Goal: Information Seeking & Learning: Find contact information

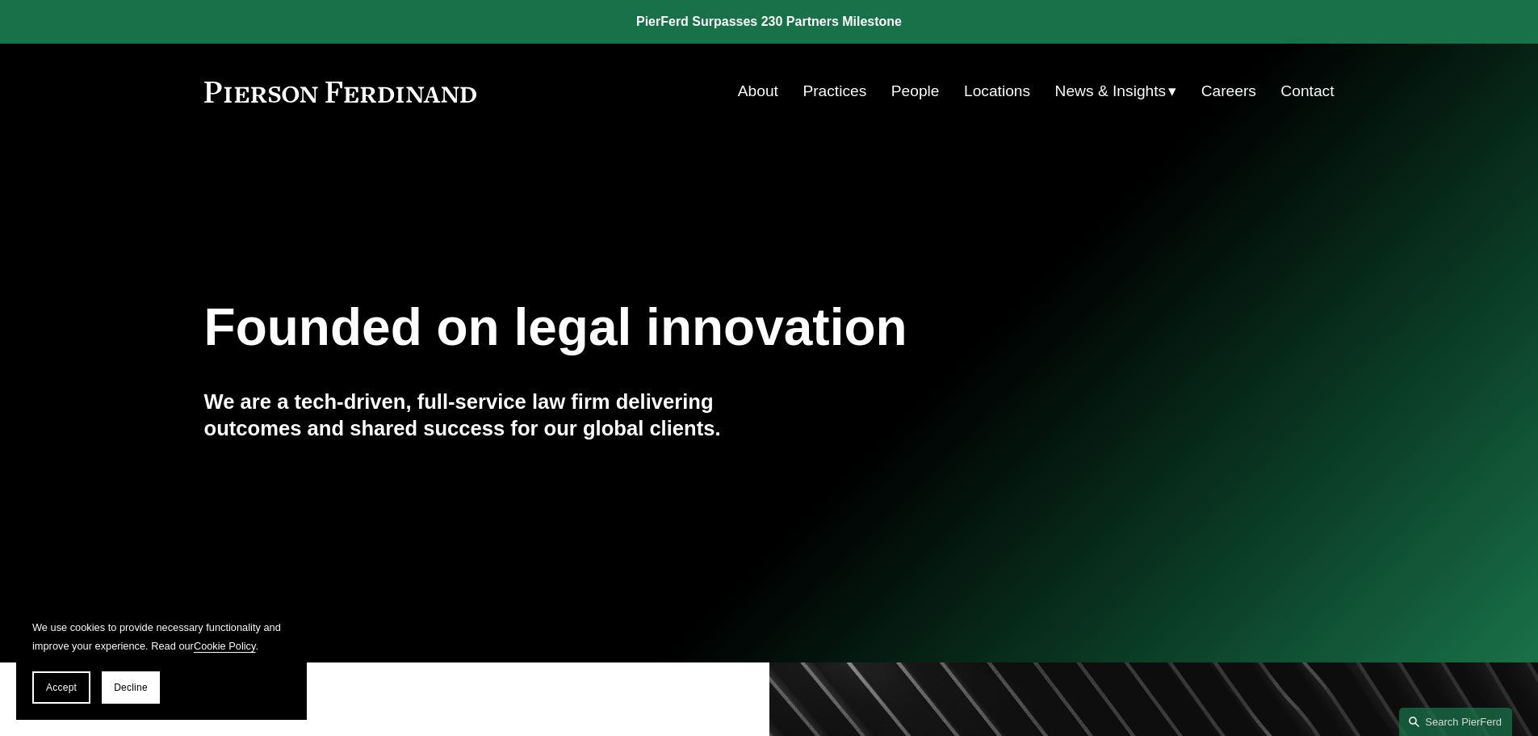
click at [753, 92] on link "About" at bounding box center [758, 91] width 40 height 31
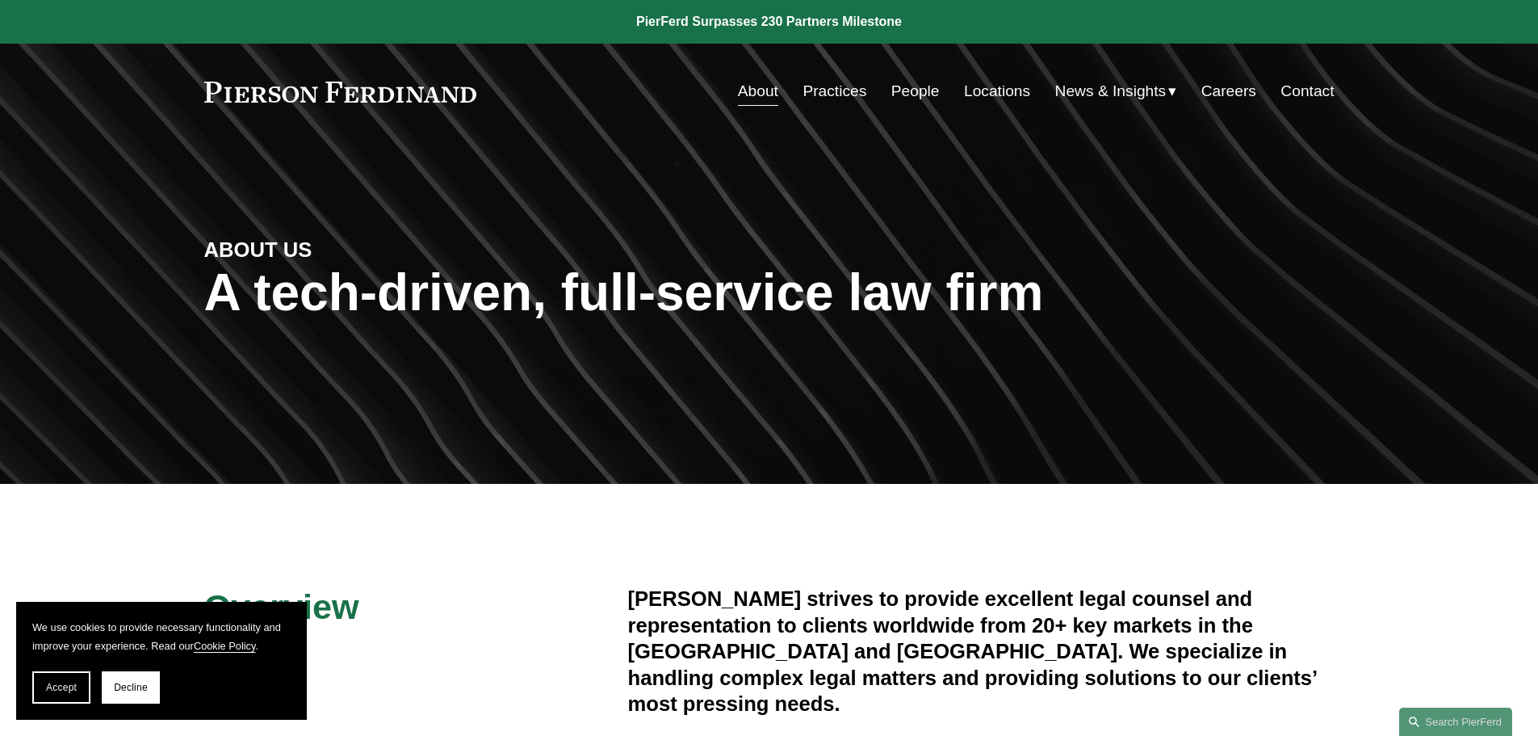
click at [901, 89] on link "People" at bounding box center [915, 91] width 48 height 31
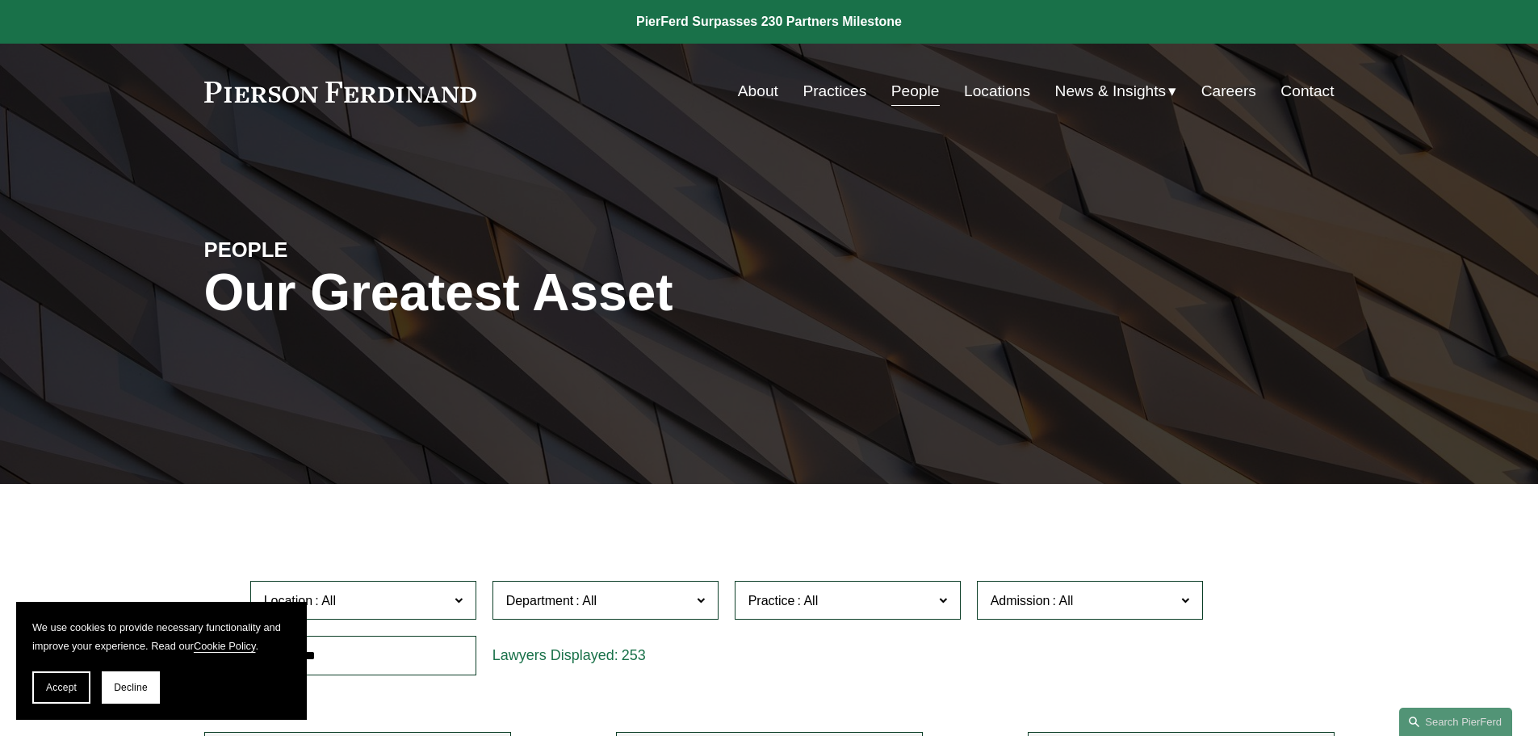
click at [1220, 86] on link "Careers" at bounding box center [1229, 91] width 55 height 31
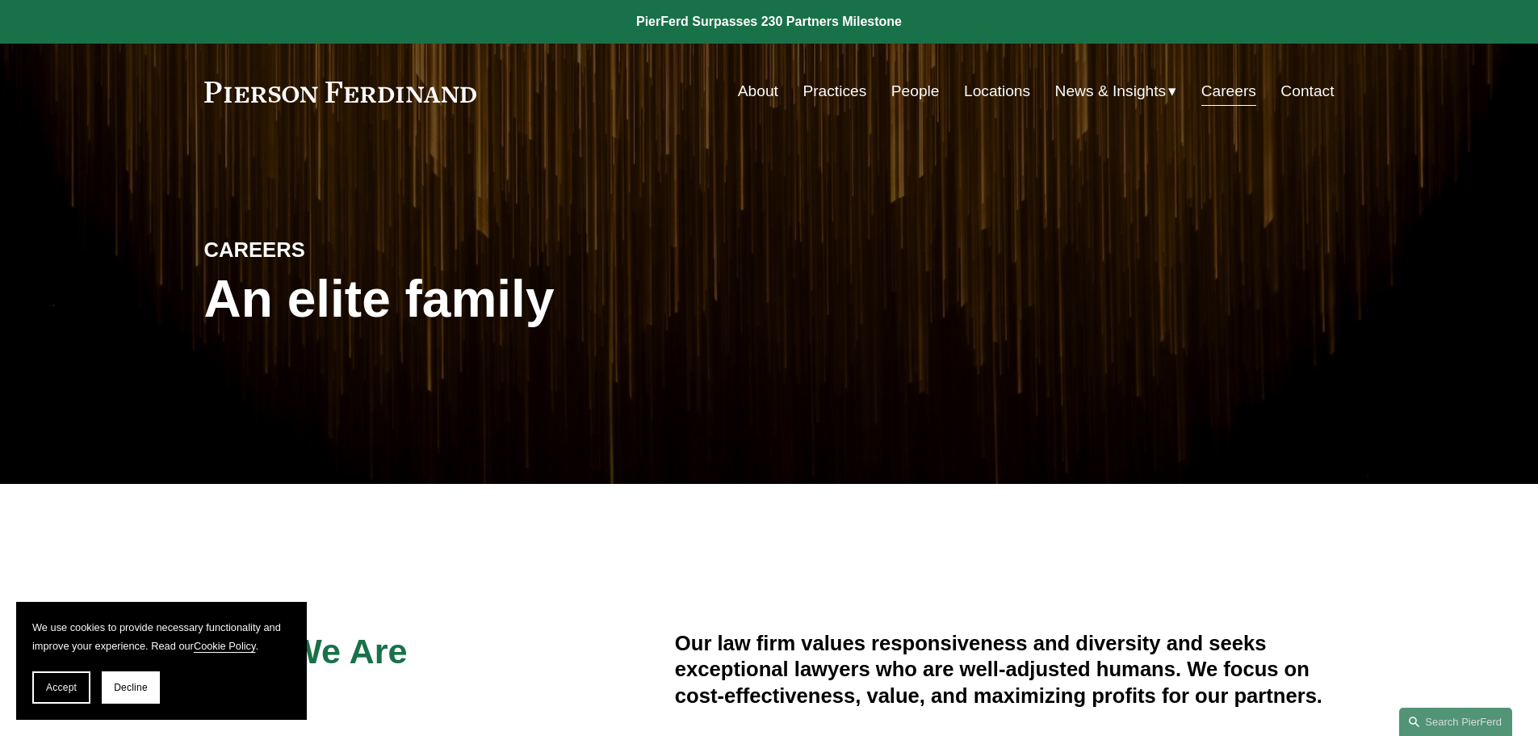
click at [744, 86] on link "About" at bounding box center [758, 91] width 40 height 31
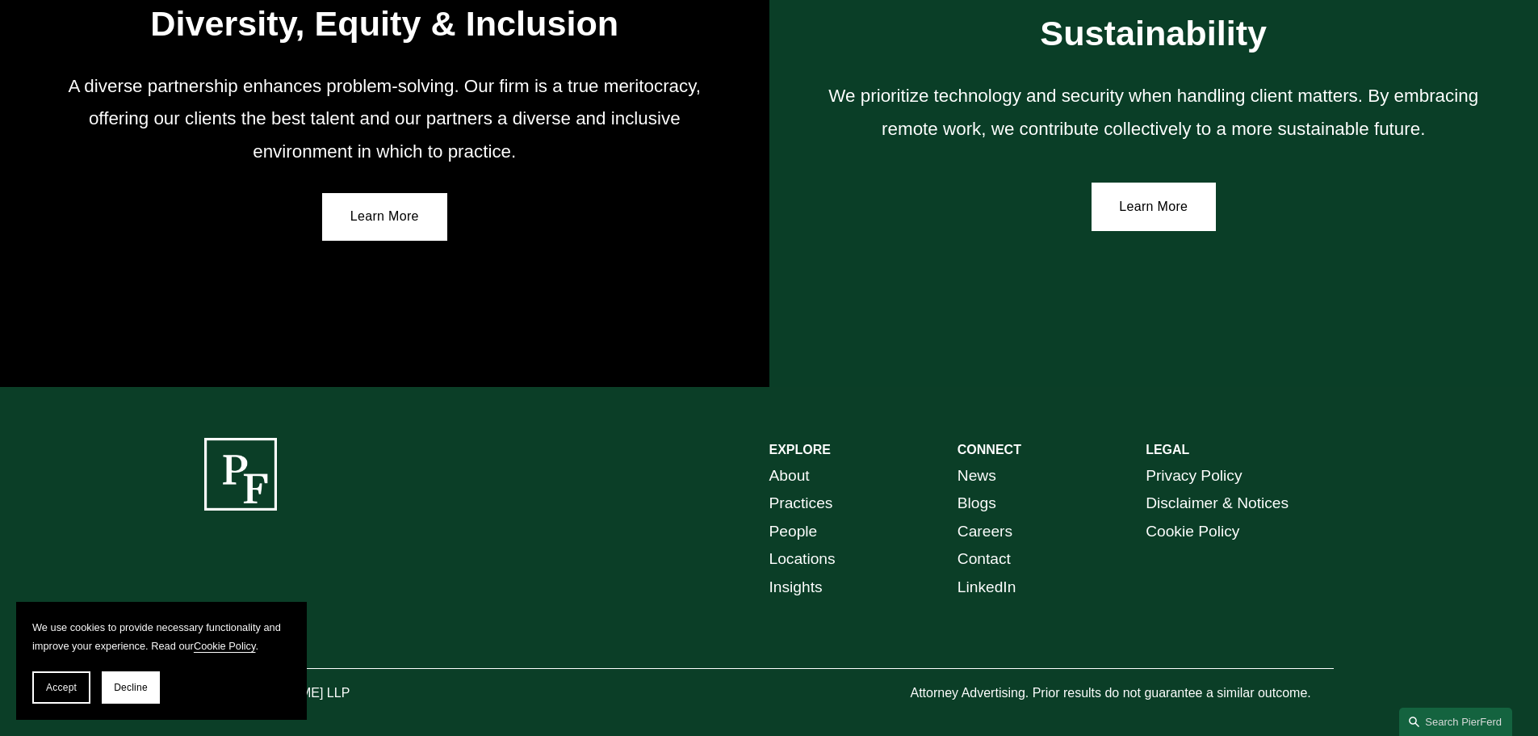
scroll to position [2983, 0]
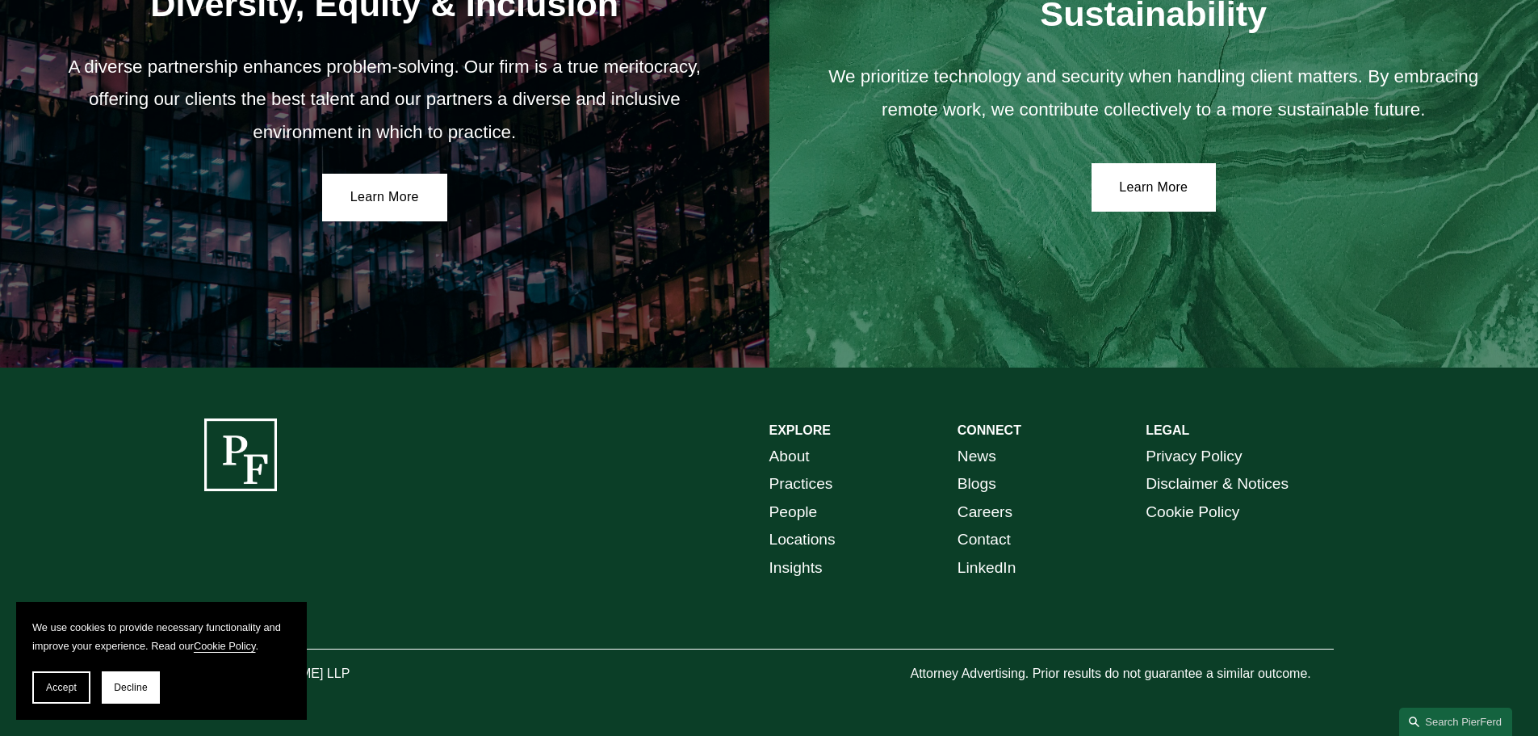
click at [790, 512] on link "People" at bounding box center [794, 512] width 48 height 28
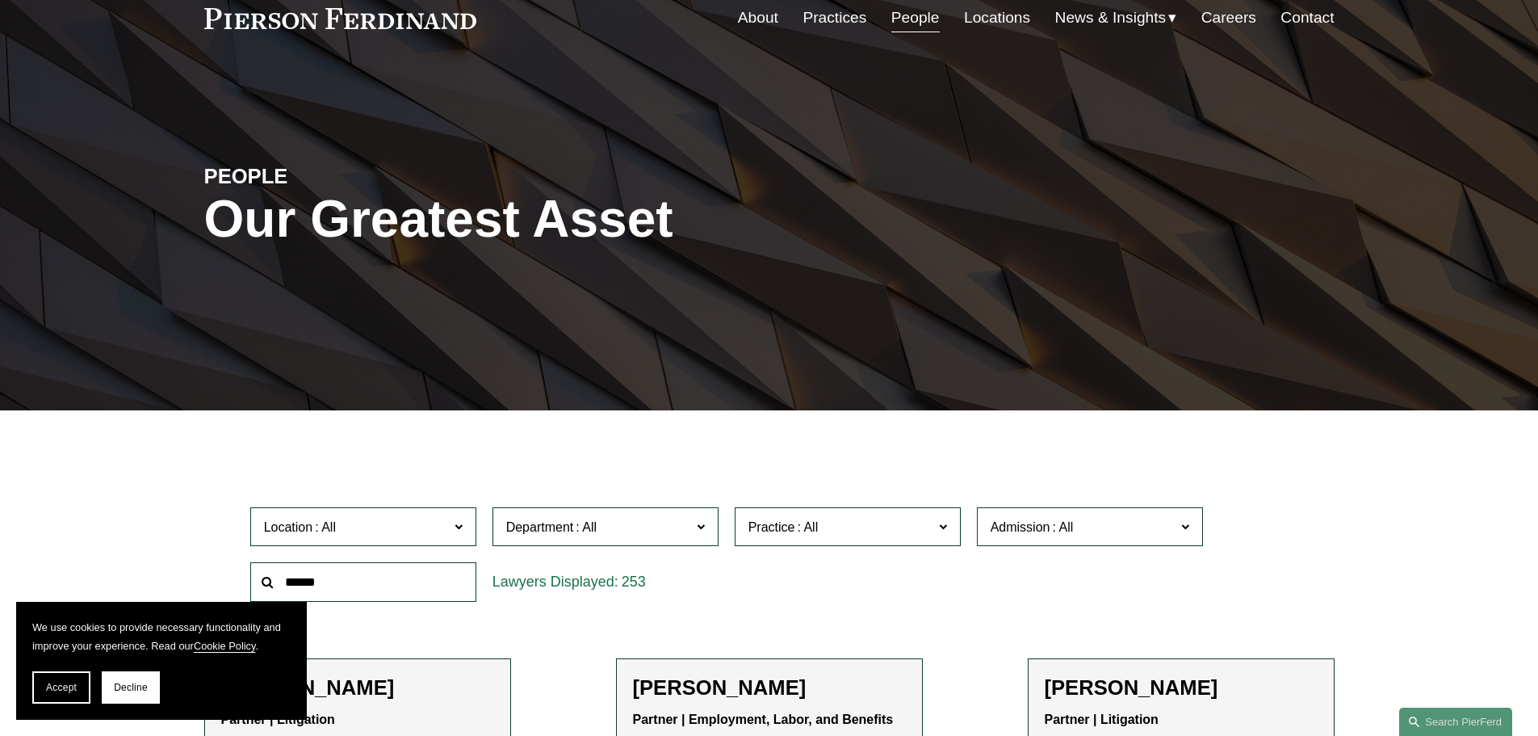
scroll to position [242, 0]
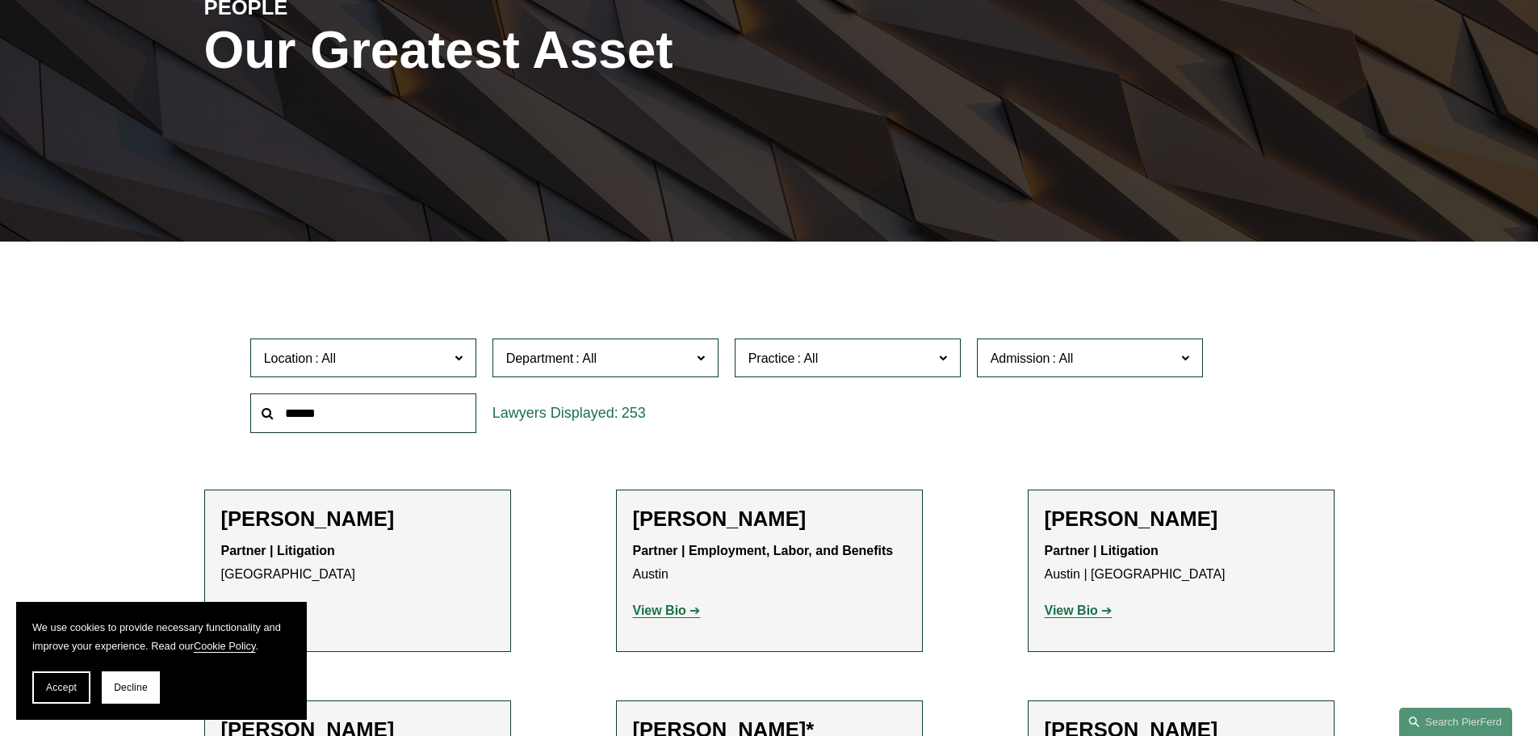
click at [465, 360] on label "Location" at bounding box center [363, 358] width 226 height 40
click at [0, 0] on link "[US_STATE]" at bounding box center [0, 0] width 0 height 0
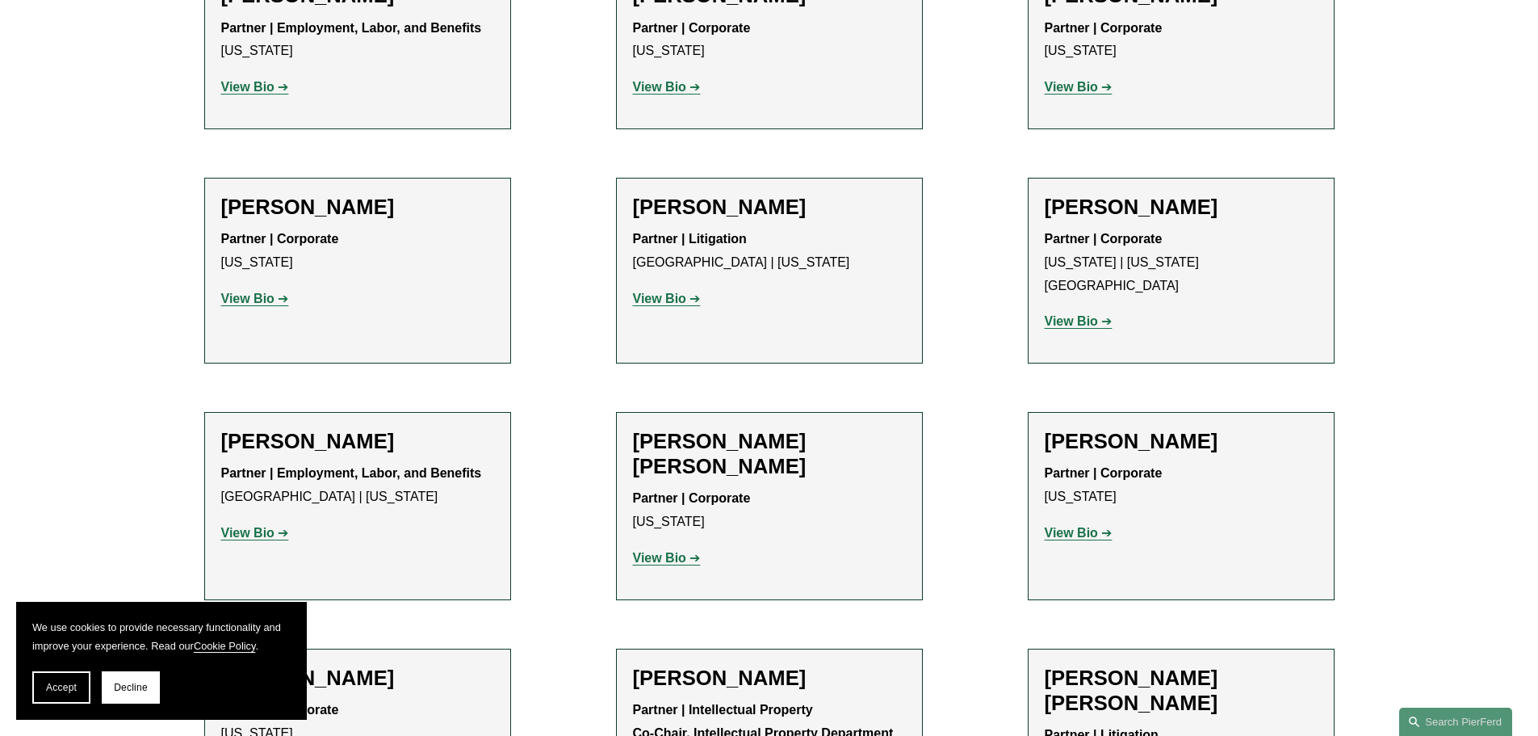
scroll to position [2826, 0]
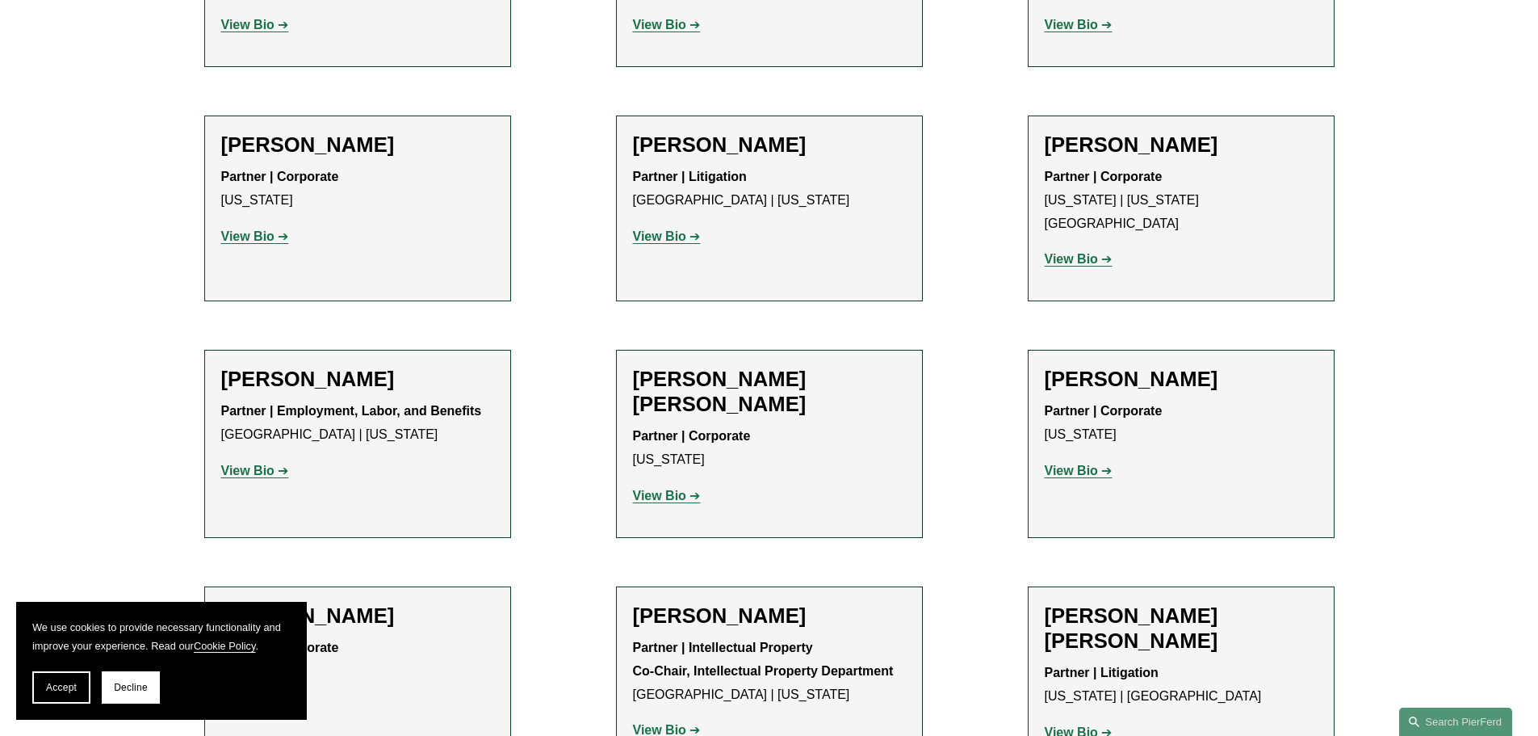
click at [678, 489] on strong "View Bio" at bounding box center [659, 496] width 53 height 14
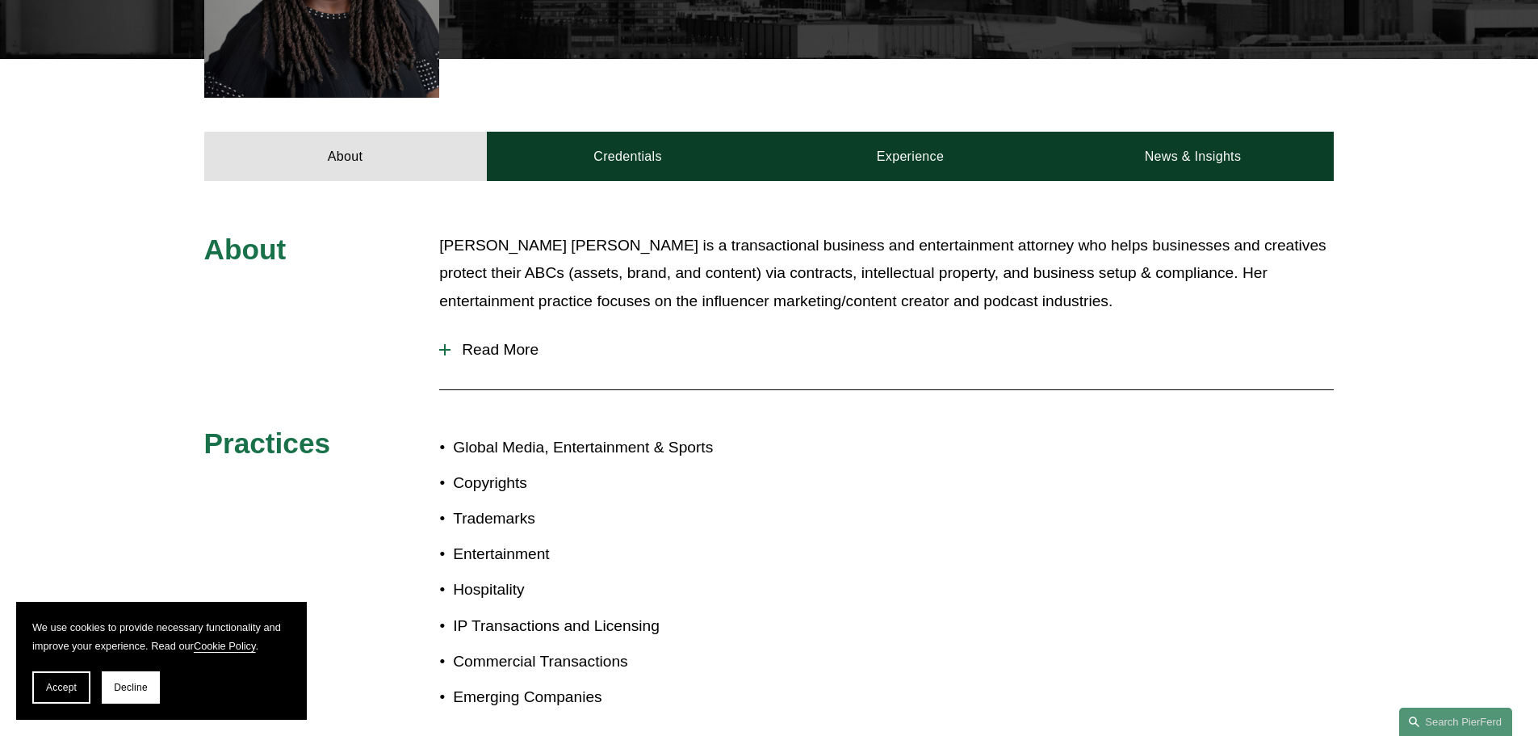
scroll to position [612, 0]
